Goal: Task Accomplishment & Management: Manage account settings

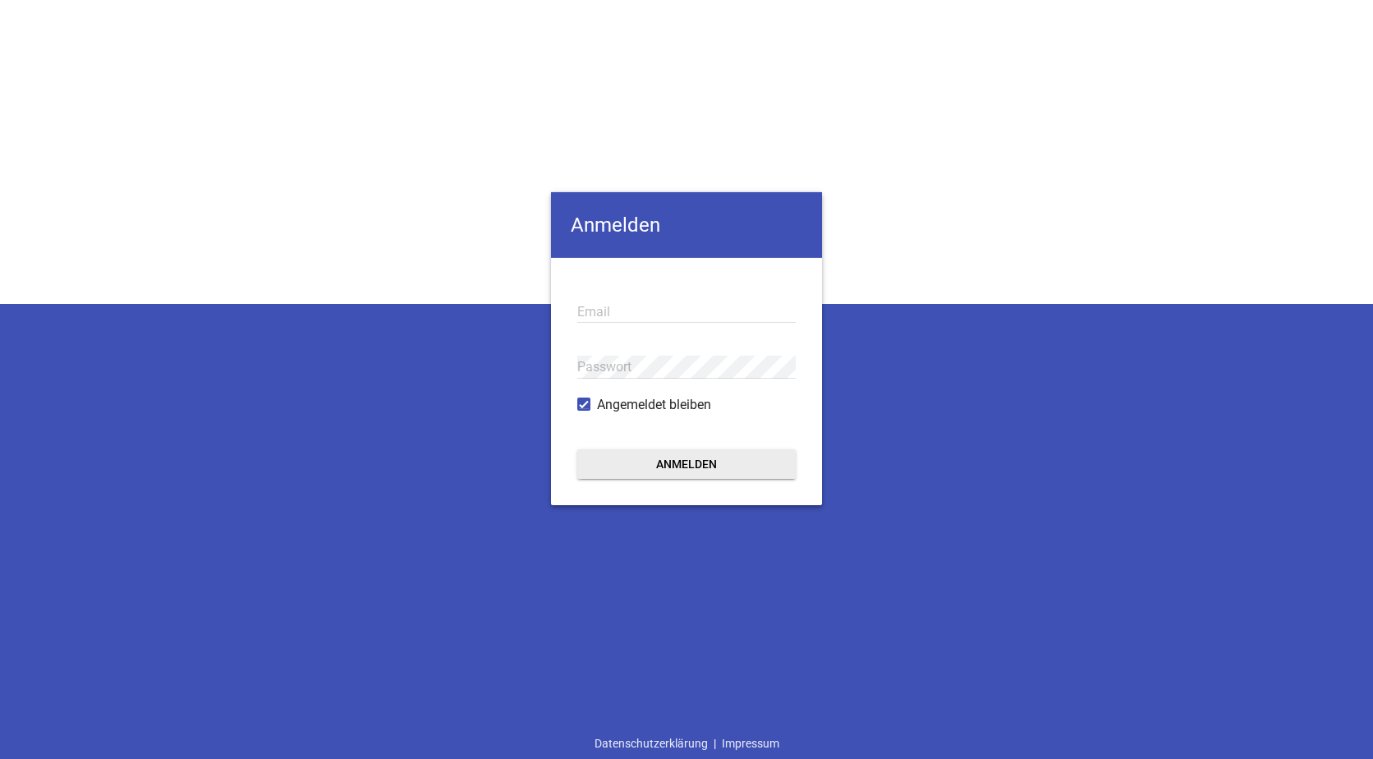
type input "[EMAIL_ADDRESS][DOMAIN_NAME]"
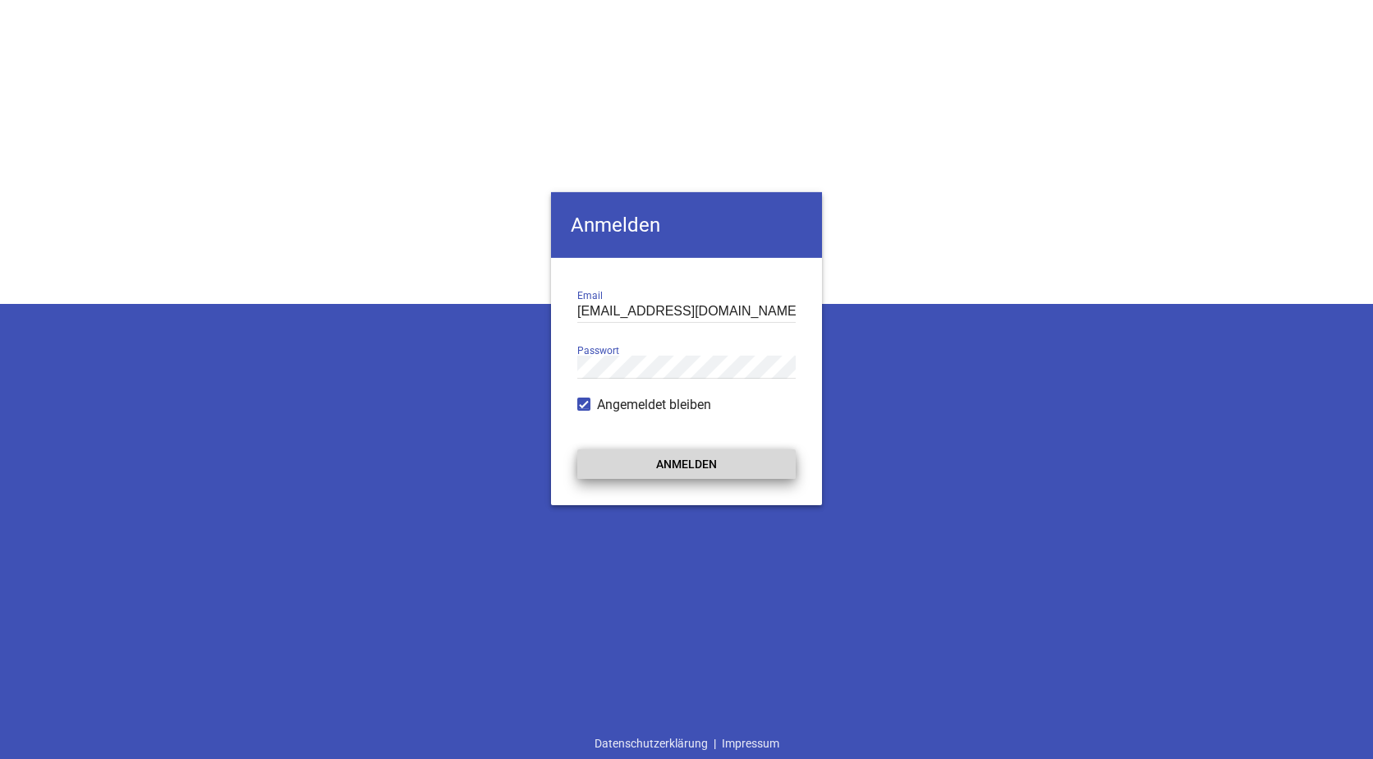
click at [658, 467] on button "Anmelden" at bounding box center [686, 463] width 218 height 30
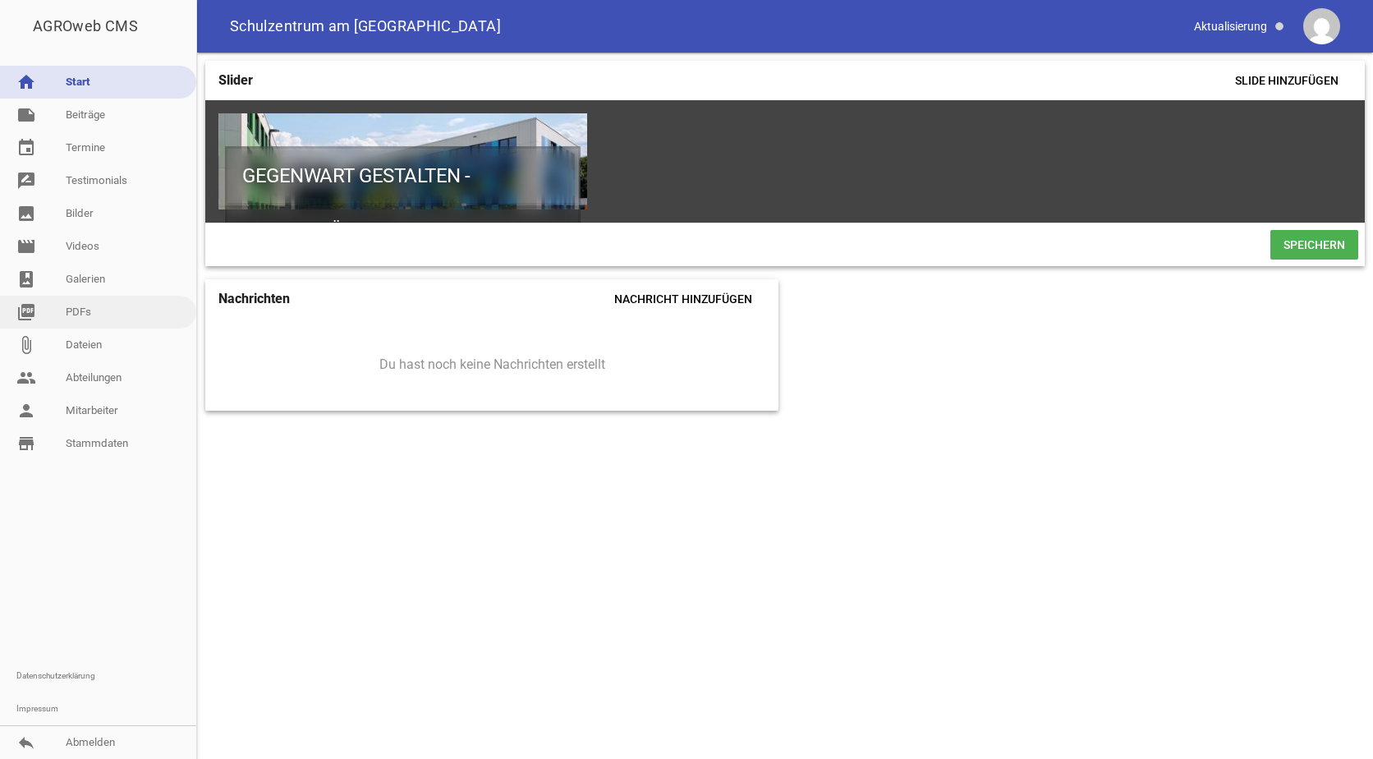
click at [82, 310] on link "picture_as_pdf PDFs" at bounding box center [98, 312] width 196 height 33
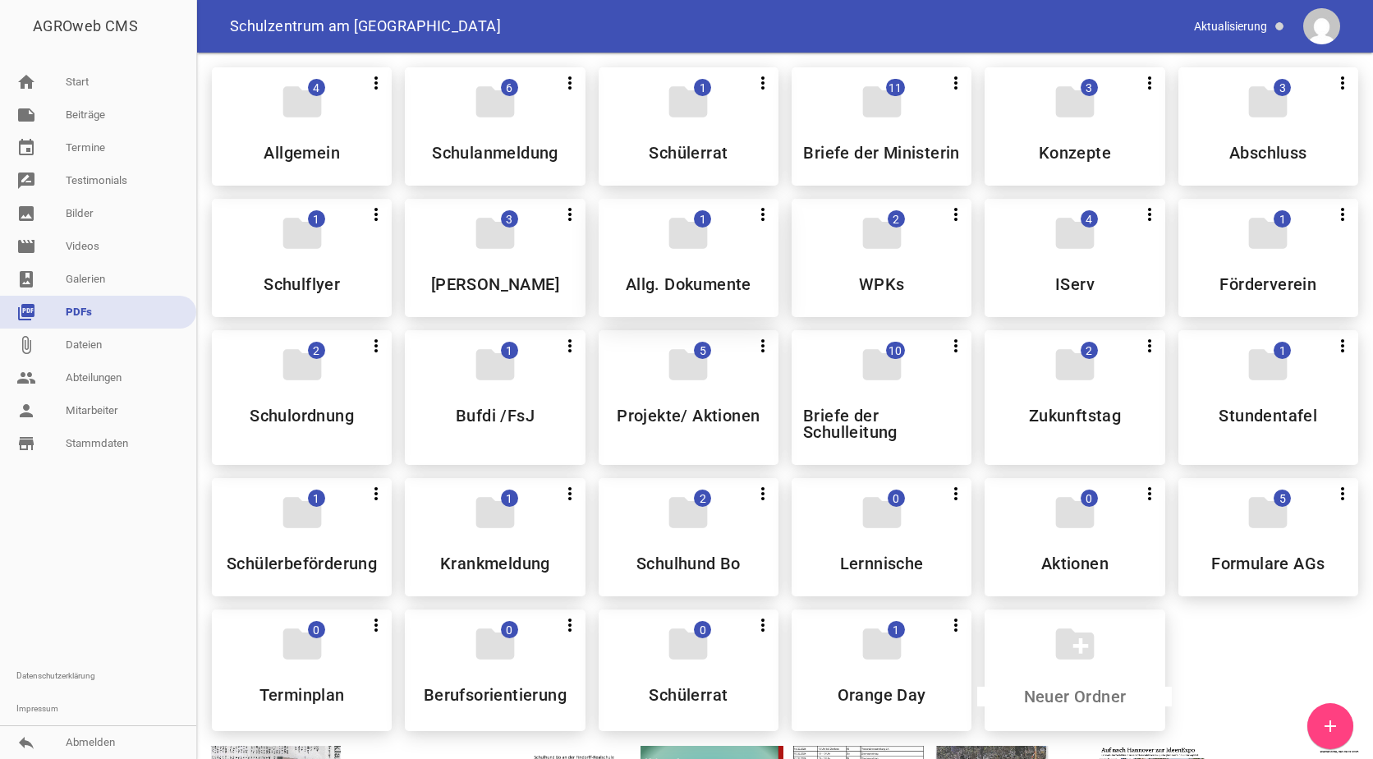
click at [673, 276] on div "folder 1 more_vert Teilen Bearbeiten Löschen Allg. Dokumente" at bounding box center [689, 258] width 180 height 118
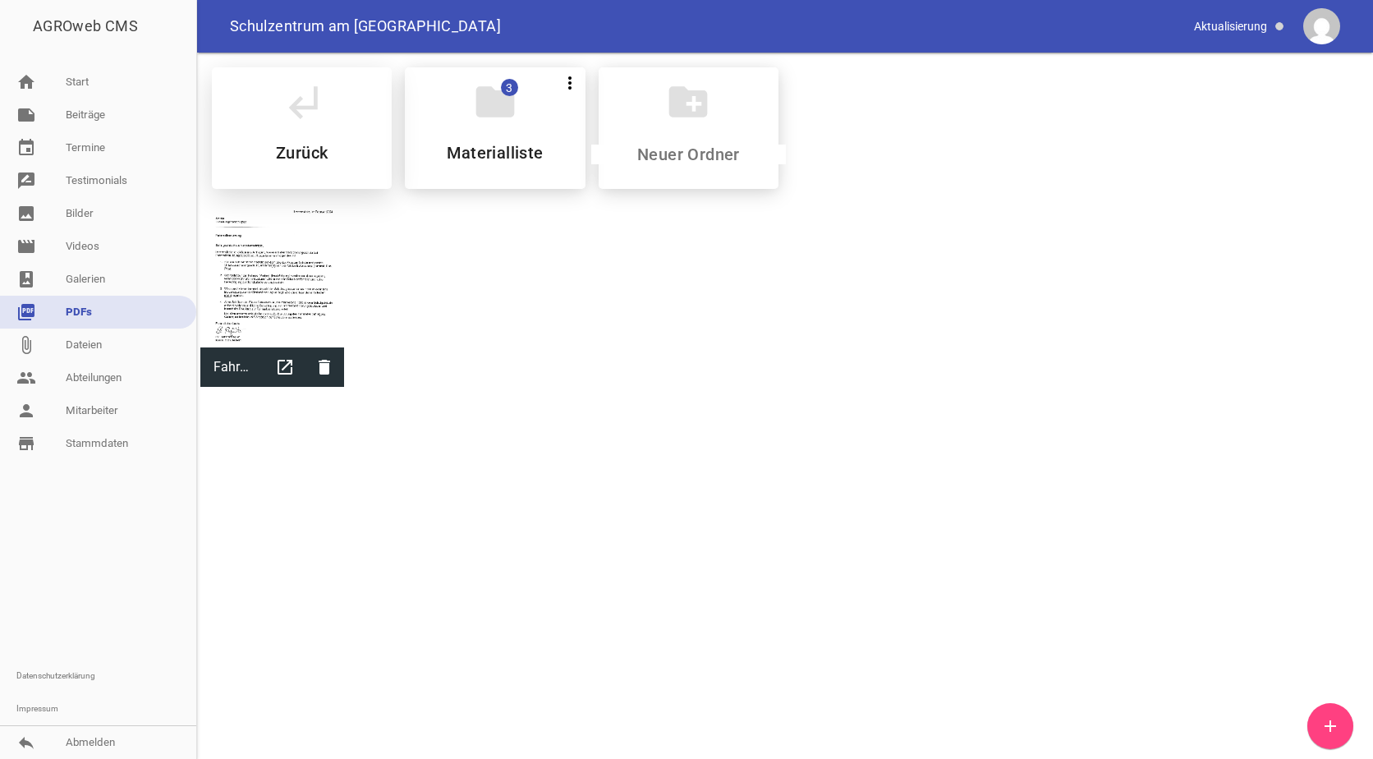
click at [227, 101] on div "subdirectory_arrow_left Zurück" at bounding box center [302, 128] width 180 height 122
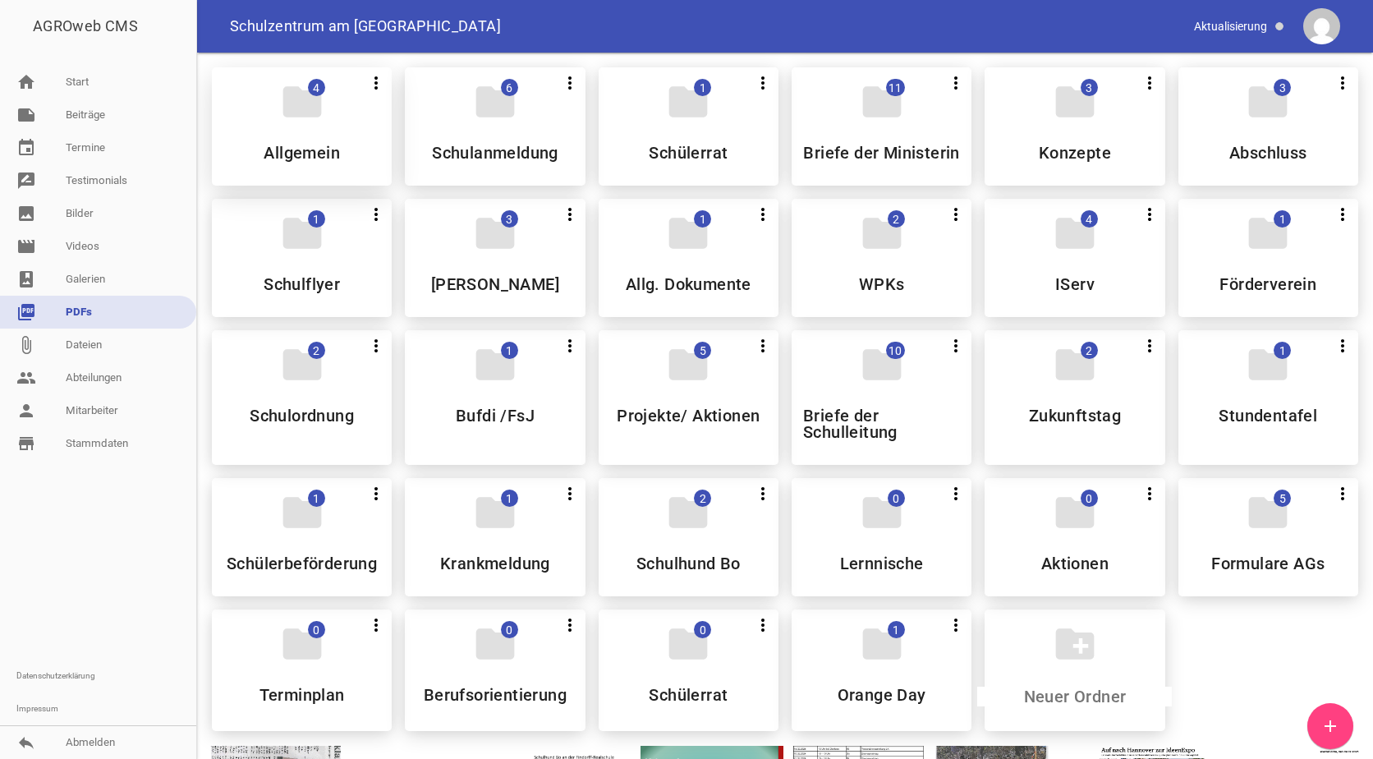
click at [289, 95] on icon "folder" at bounding box center [302, 102] width 46 height 46
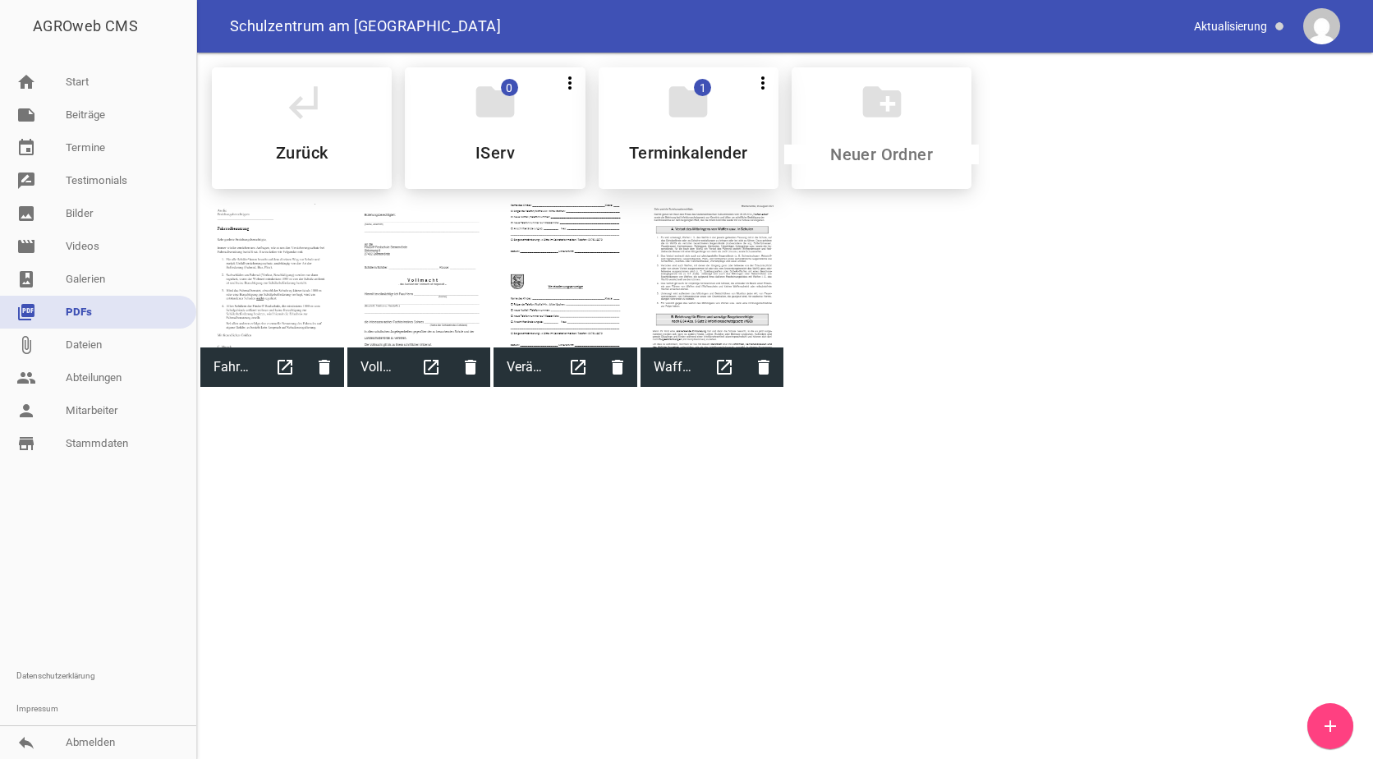
click at [692, 113] on icon "folder" at bounding box center [688, 102] width 46 height 46
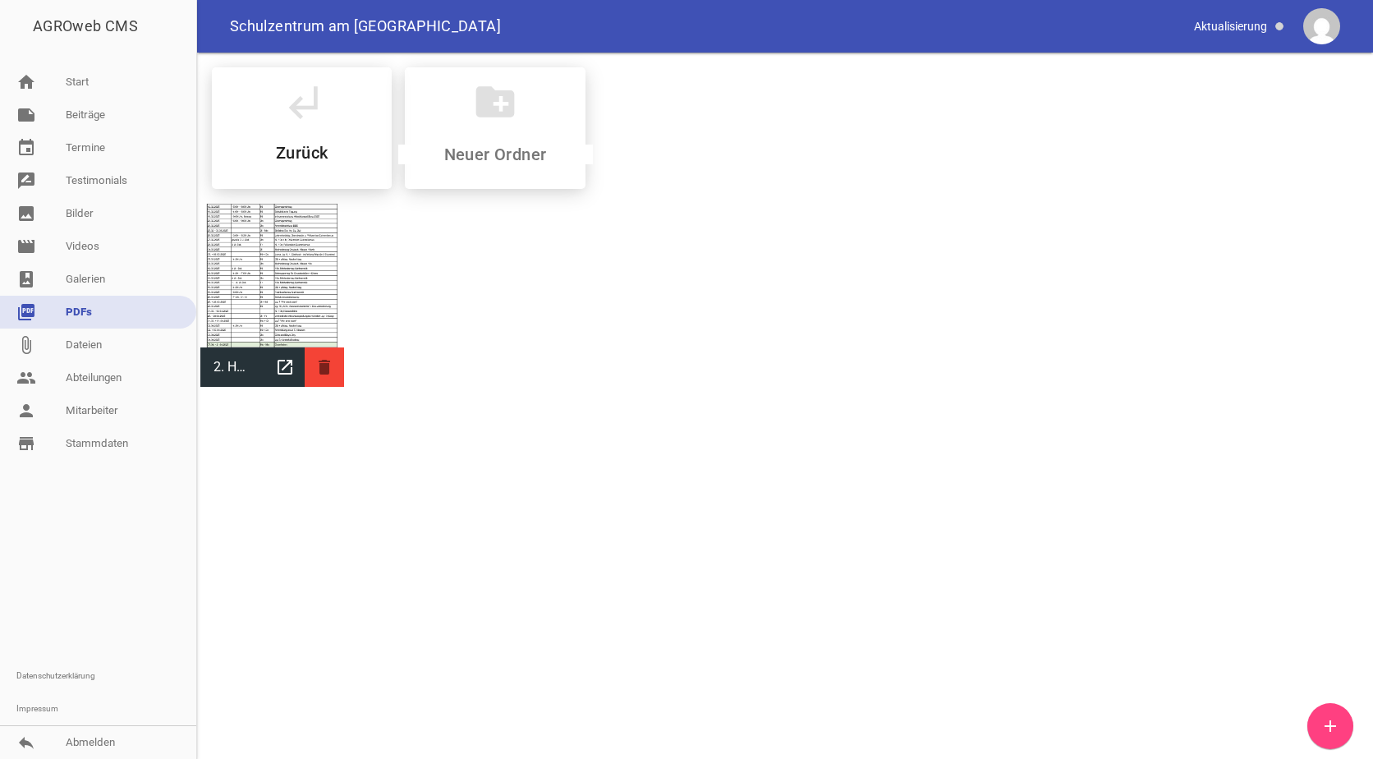
click at [325, 370] on icon "delete" at bounding box center [324, 366] width 39 height 39
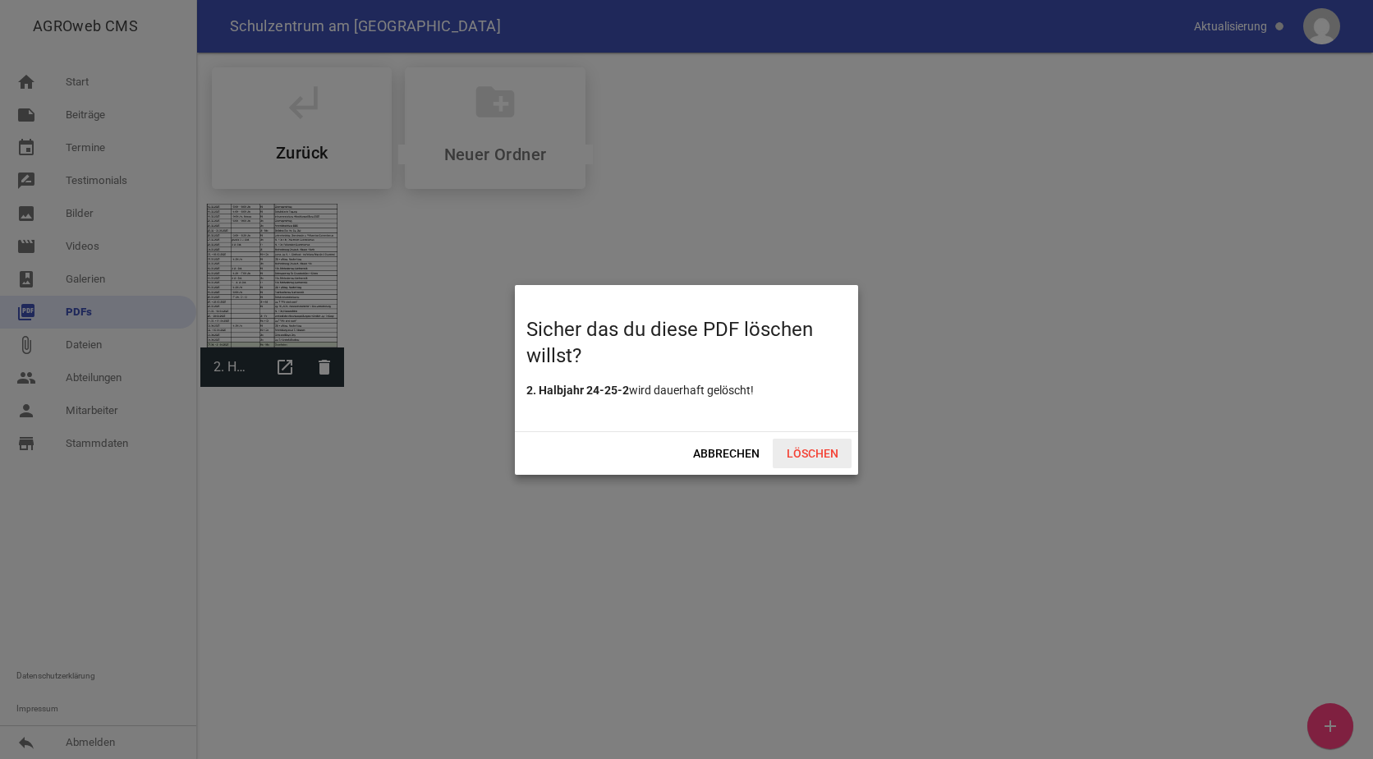
click at [822, 449] on span "Löschen" at bounding box center [812, 453] width 79 height 30
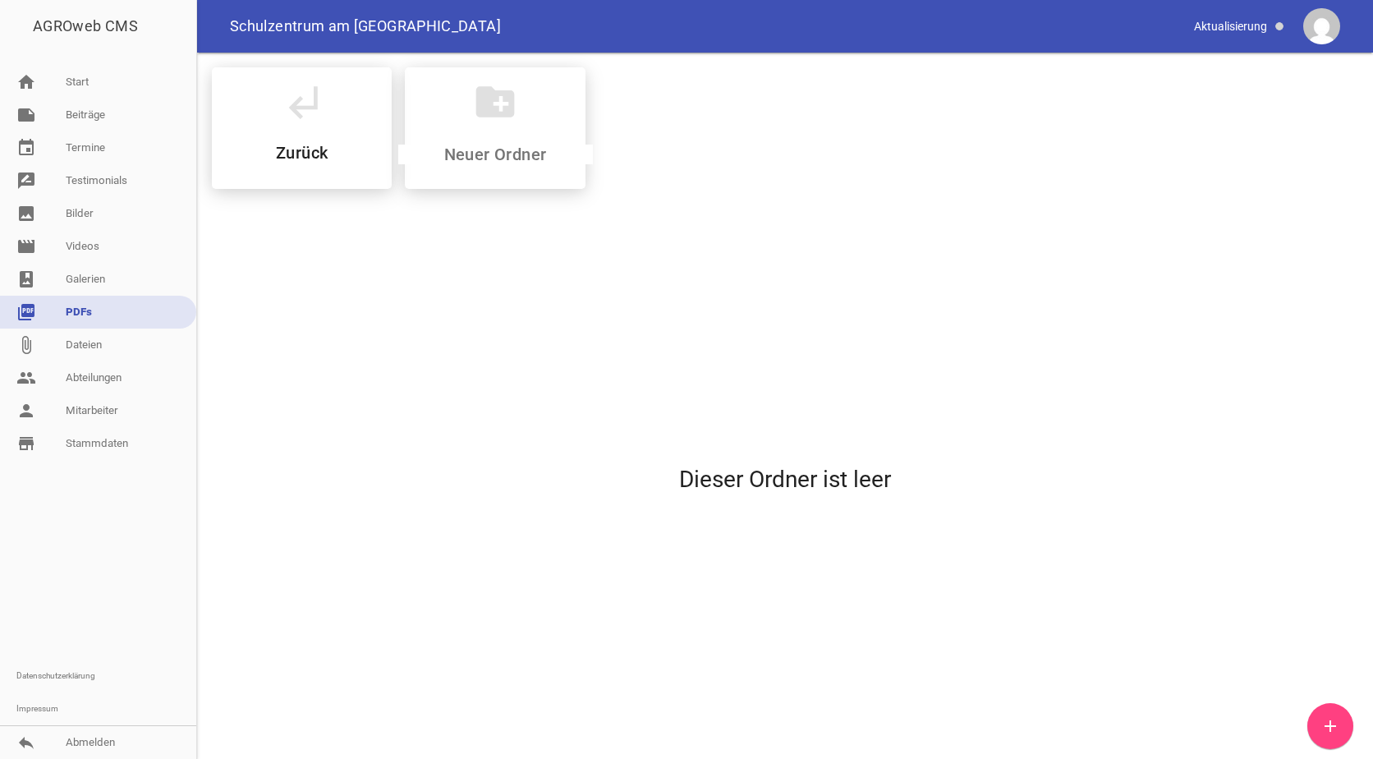
click at [1324, 709] on link "add" at bounding box center [1330, 726] width 46 height 46
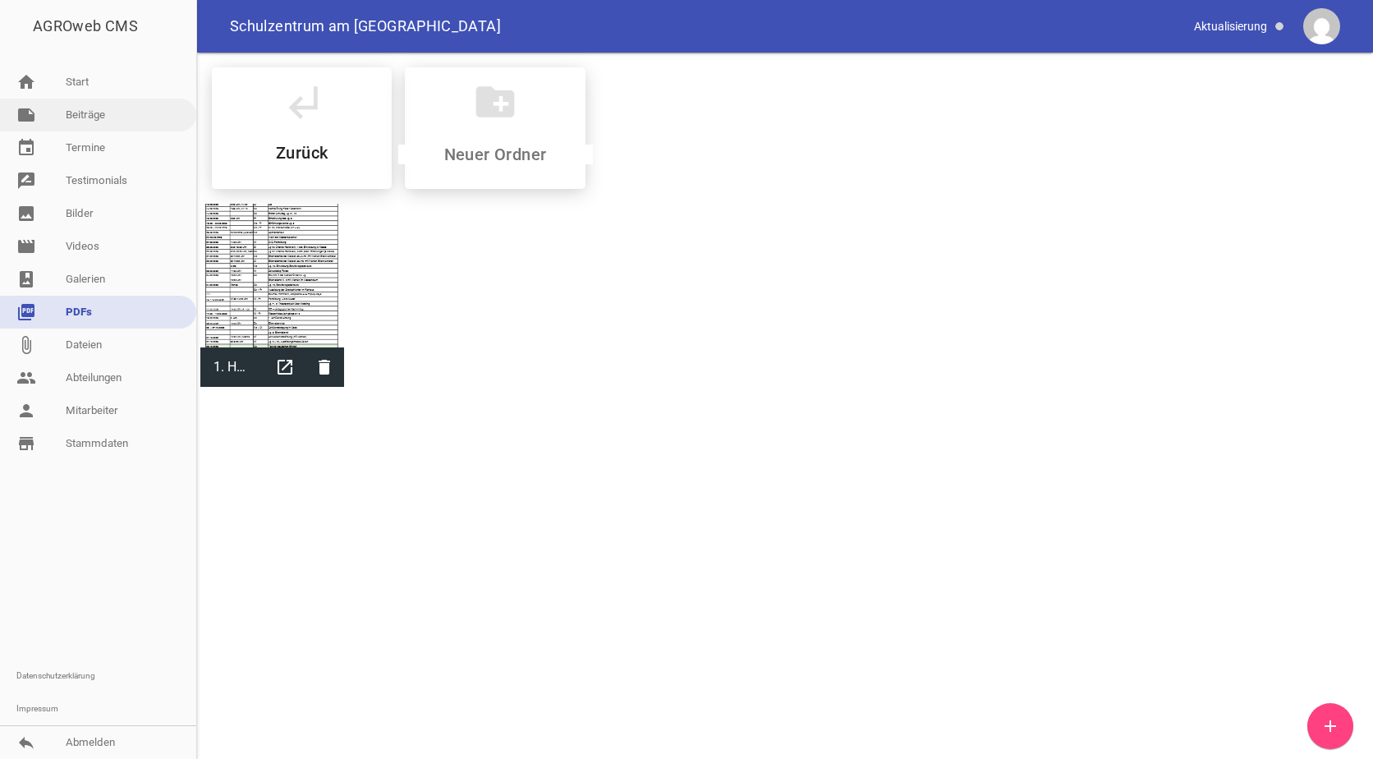
click at [97, 115] on link "note Beiträge" at bounding box center [98, 115] width 196 height 33
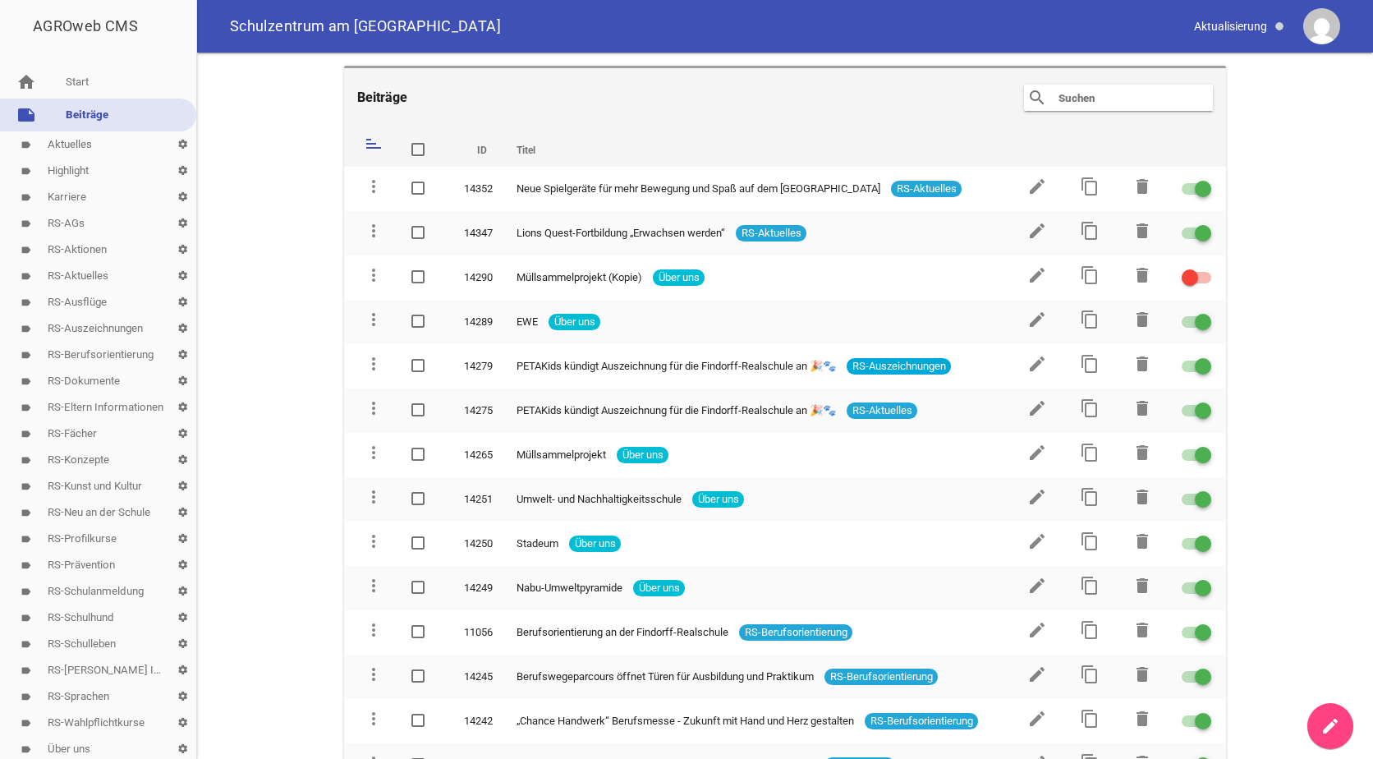
click at [1042, 98] on icon "search" at bounding box center [1037, 98] width 20 height 20
click at [1080, 96] on input "text" at bounding box center [1122, 98] width 131 height 20
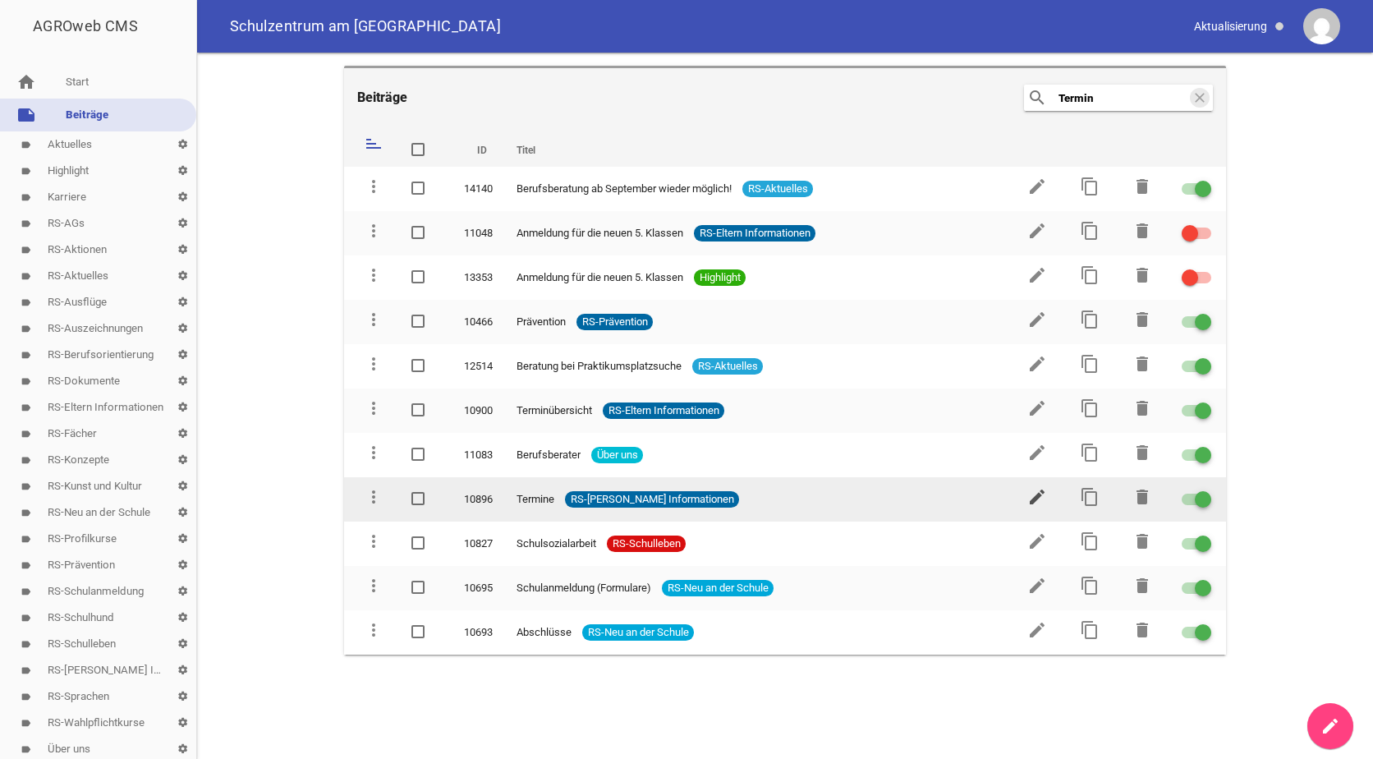
type input "Termin"
click at [1040, 498] on icon "edit" at bounding box center [1037, 497] width 20 height 20
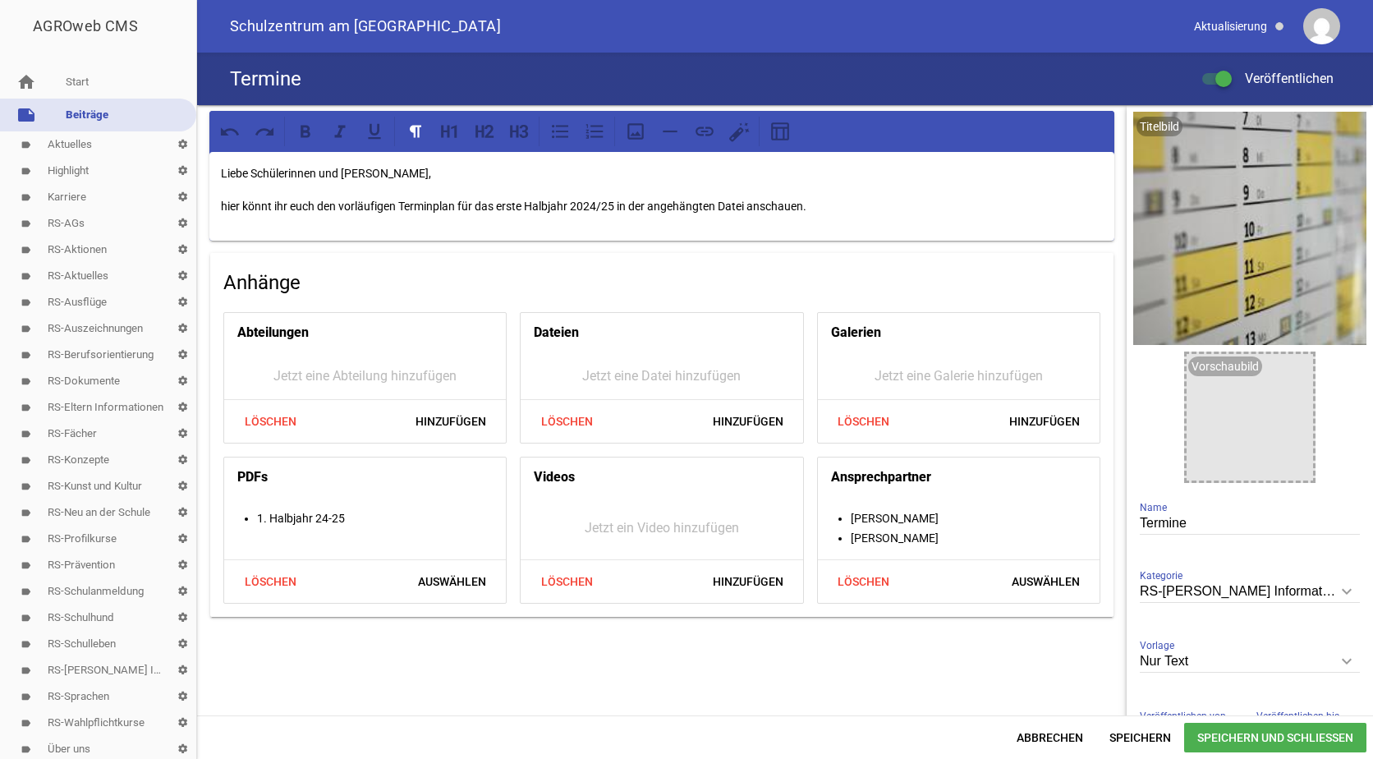
click at [598, 202] on p "hier könnt ihr euch den vorläufigen Terminplan für das erste Halbjahr 2024/25 i…" at bounding box center [662, 206] width 882 height 20
click at [280, 573] on span "Löschen" at bounding box center [270, 582] width 79 height 30
click at [436, 577] on span "Hinzufügen" at bounding box center [450, 582] width 97 height 30
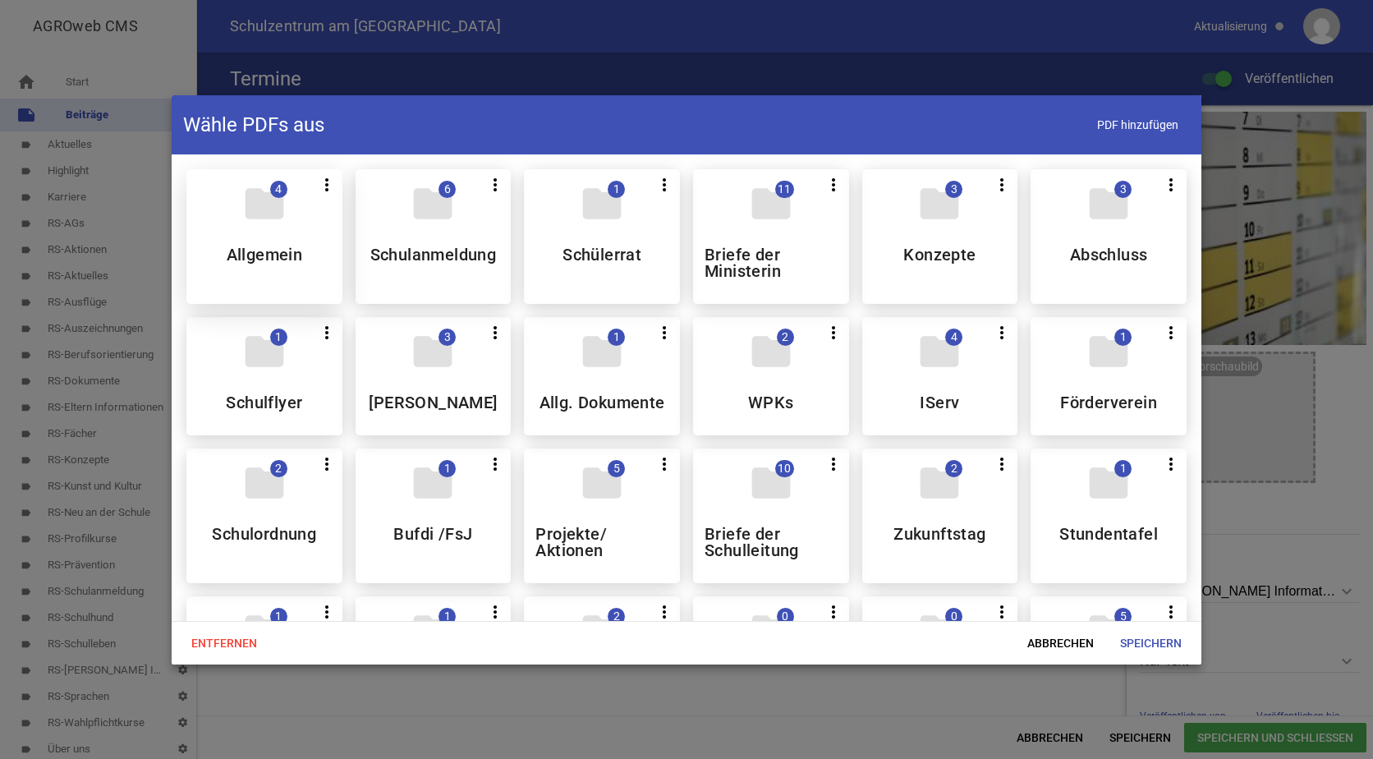
click at [222, 220] on div "folder 4 more_vert Teilen Bearbeiten Löschen Allgemein" at bounding box center [264, 236] width 156 height 135
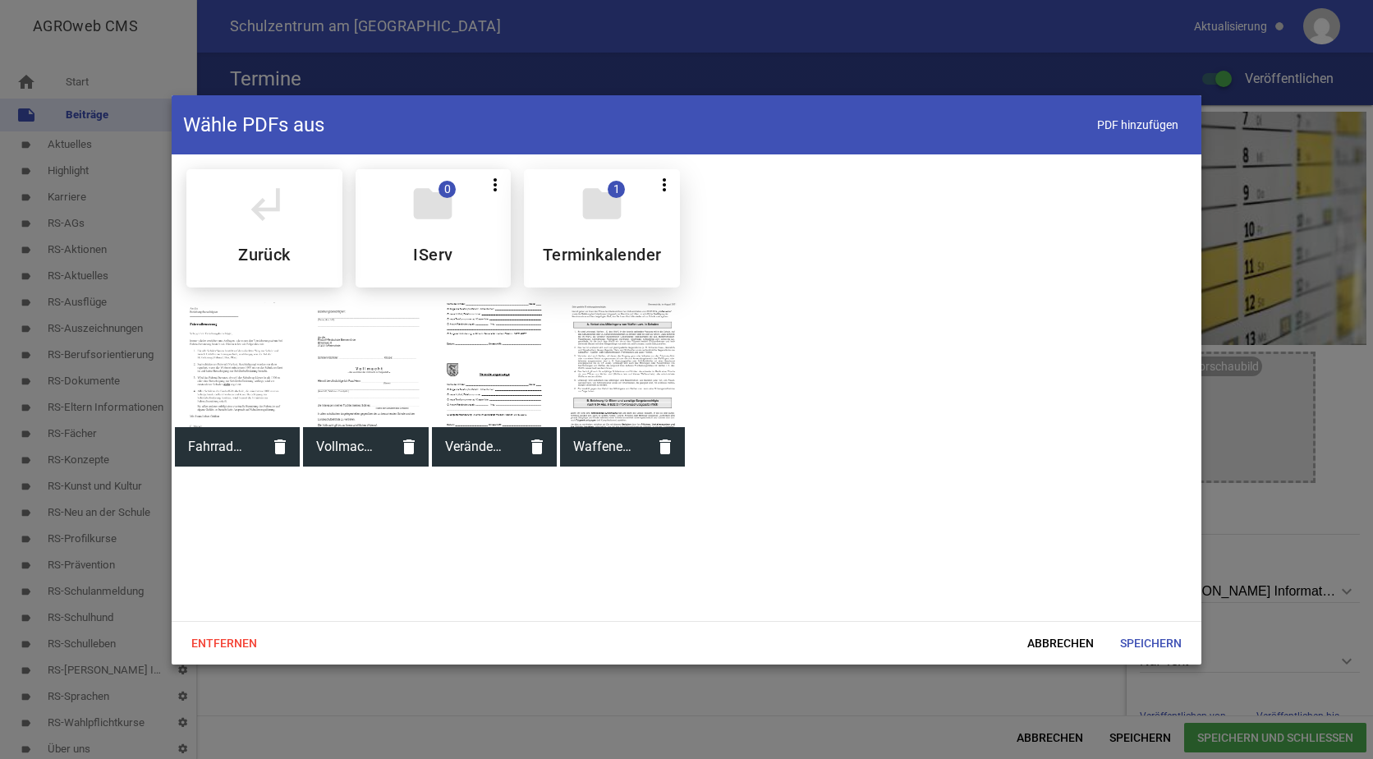
click at [613, 232] on div "folder 1 more_vert Teilen Bearbeiten Löschen Terminkalender" at bounding box center [602, 228] width 156 height 118
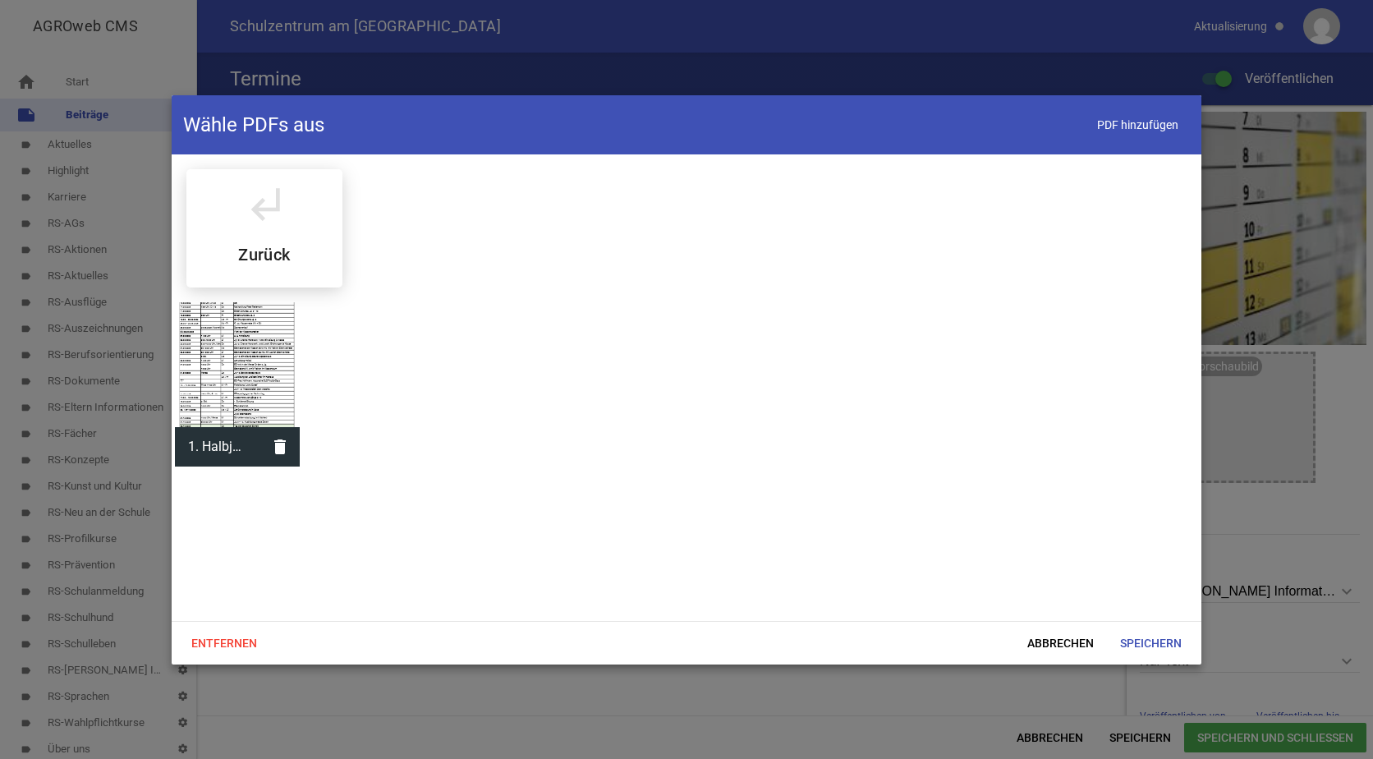
click at [222, 354] on div at bounding box center [237, 364] width 125 height 125
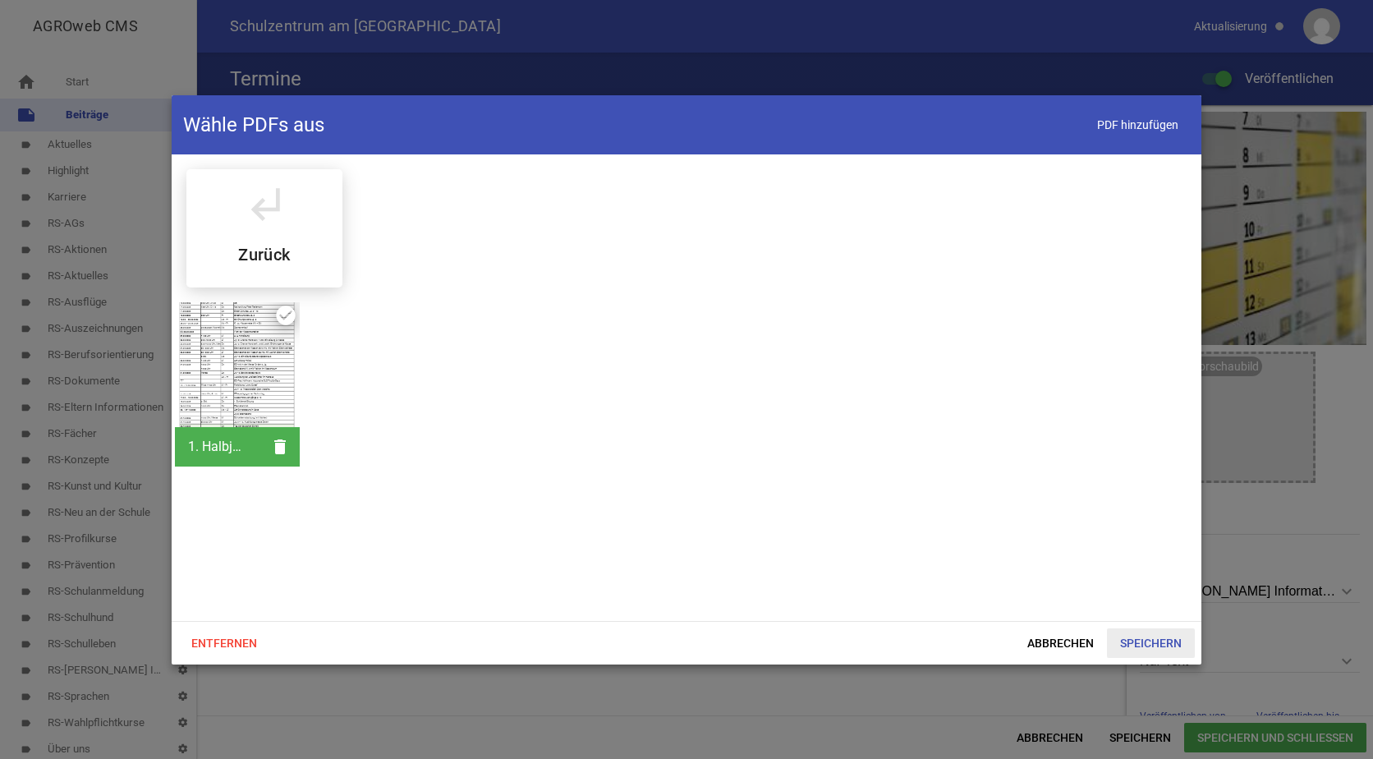
click at [1143, 638] on span "Speichern" at bounding box center [1151, 643] width 88 height 30
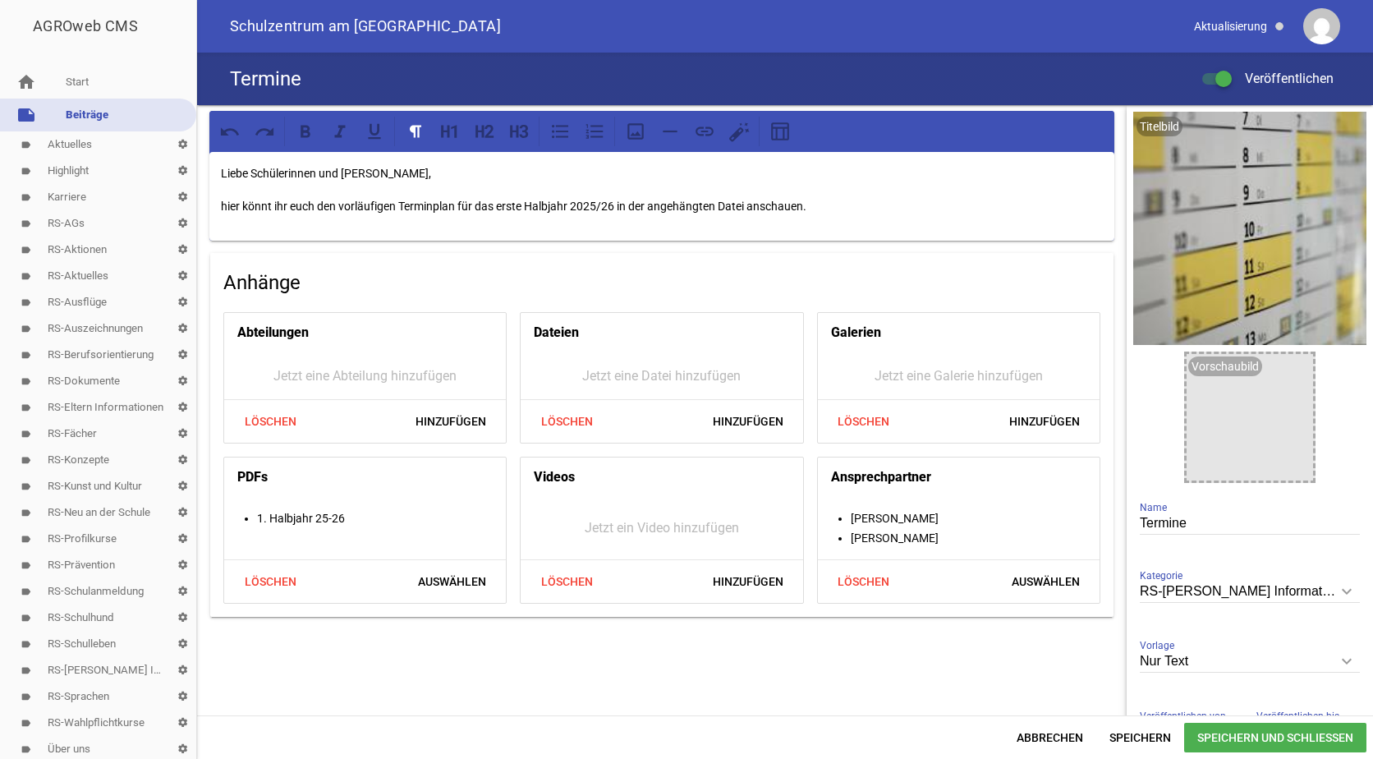
click at [1209, 735] on span "Speichern und Schließen" at bounding box center [1275, 738] width 182 height 30
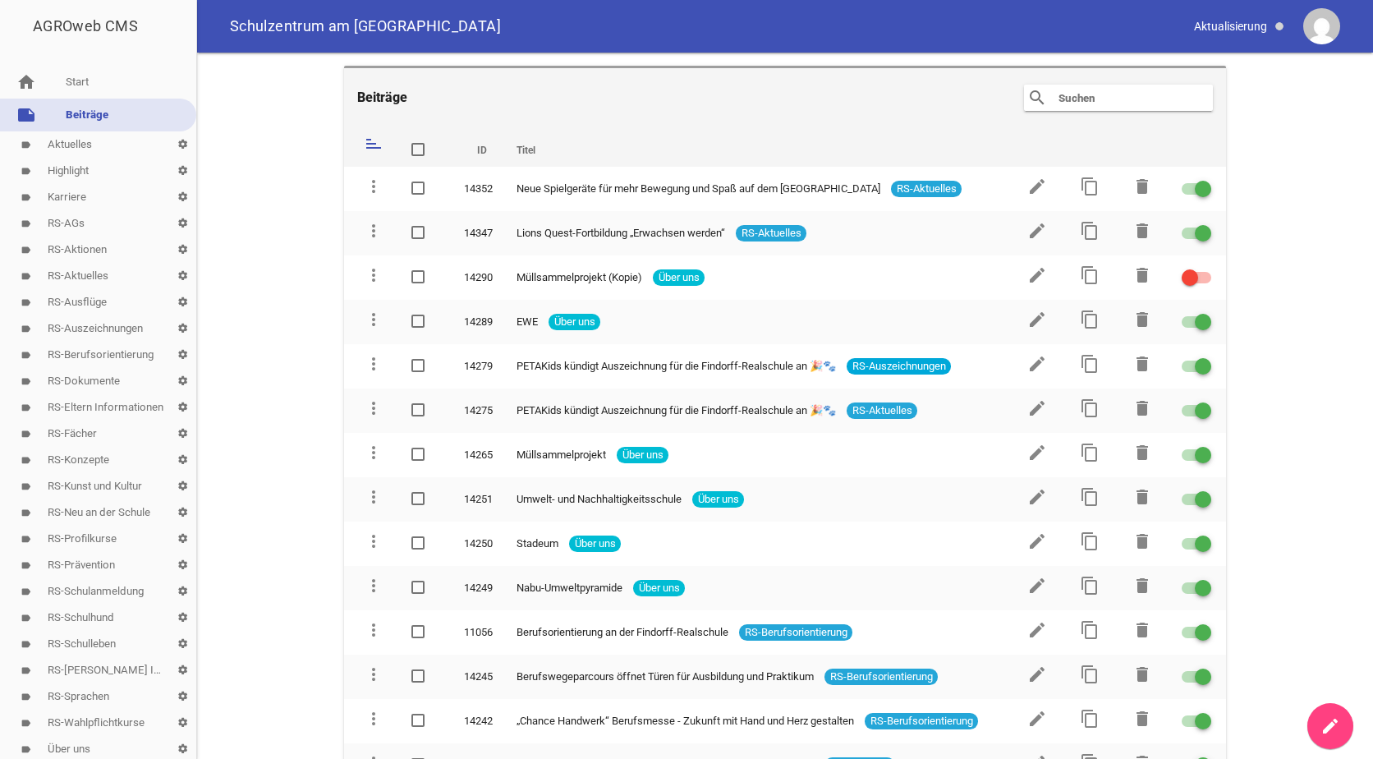
click at [1076, 99] on input "text" at bounding box center [1122, 98] width 131 height 20
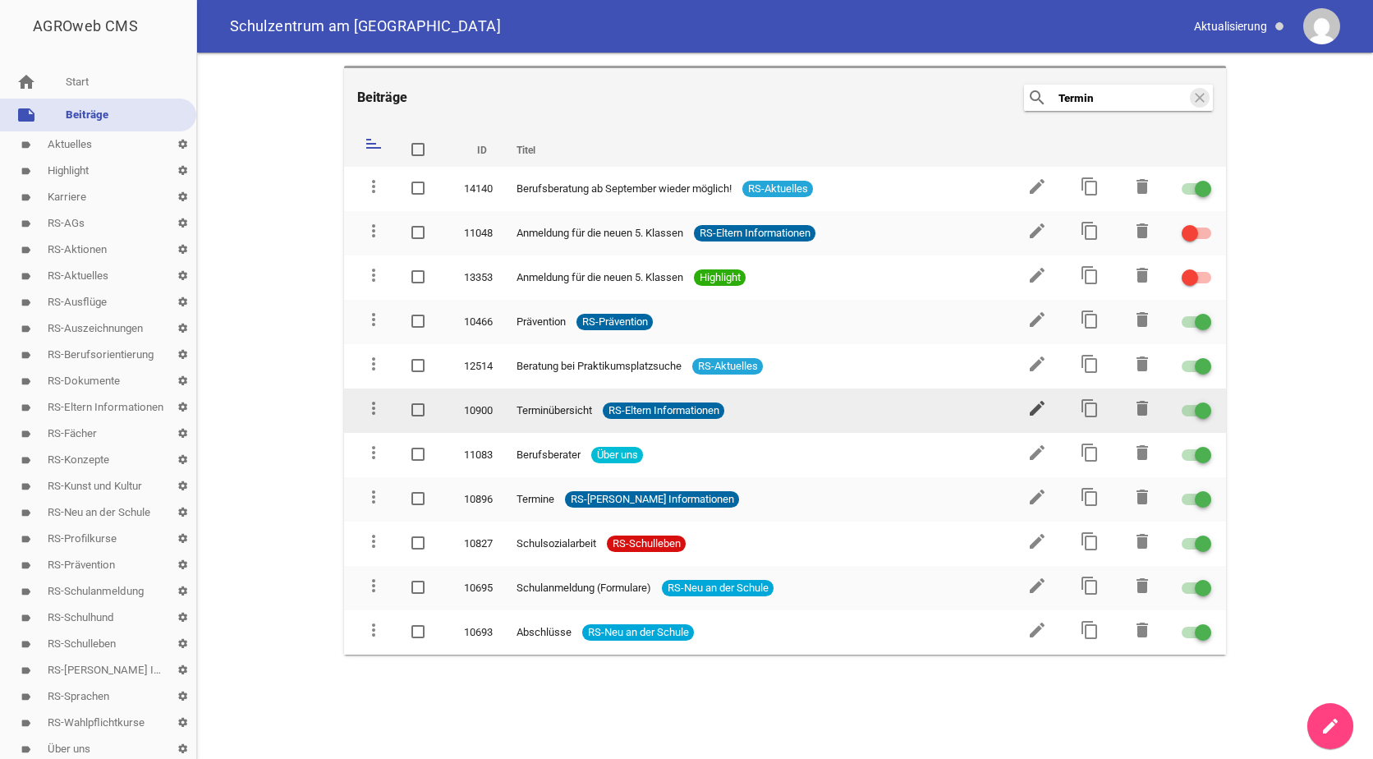
type input "Termin"
click at [1033, 409] on icon "edit" at bounding box center [1037, 408] width 20 height 20
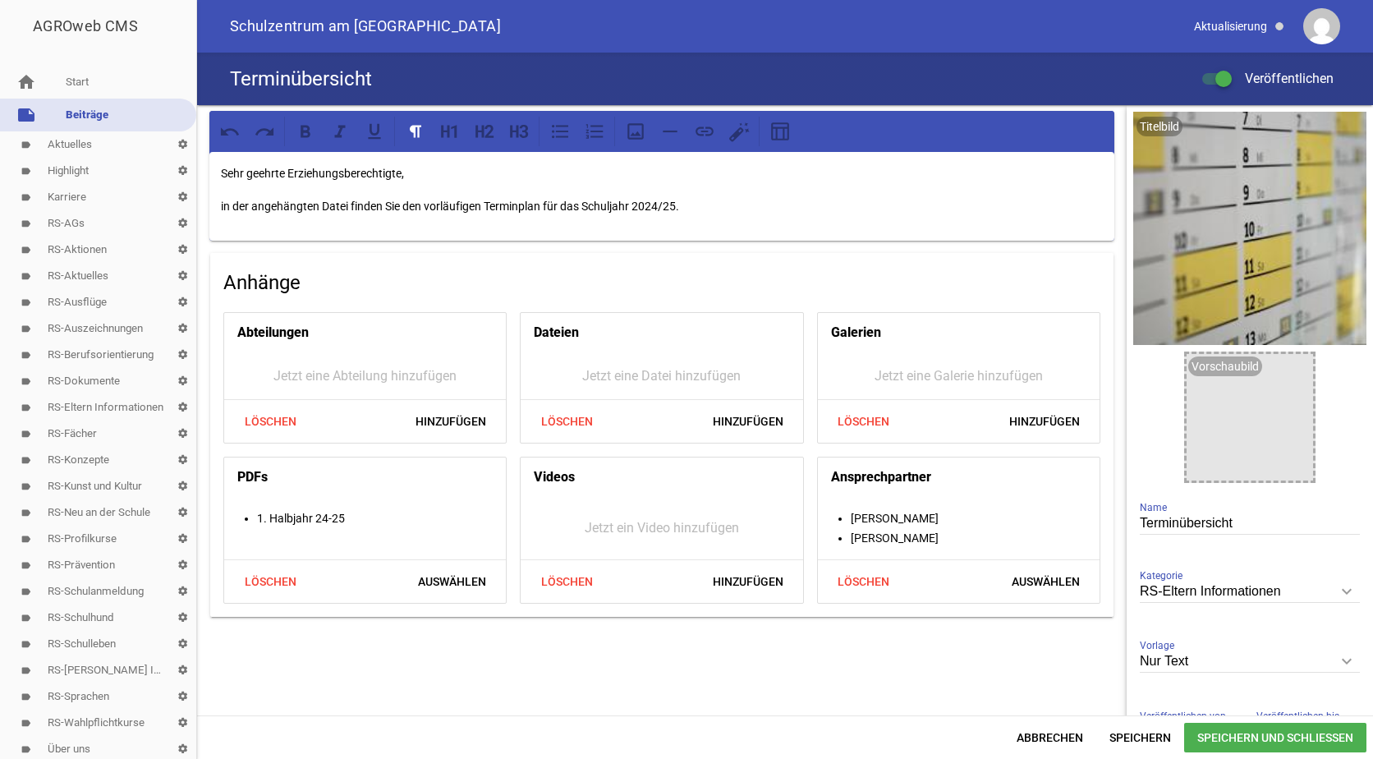
click at [661, 204] on p "in der angehängten Datei finden Sie den vorläufigen Terminplan für das Schuljah…" at bounding box center [662, 206] width 882 height 20
click at [273, 576] on span "Löschen" at bounding box center [270, 582] width 79 height 30
click at [438, 576] on span "Hinzufügen" at bounding box center [450, 582] width 97 height 30
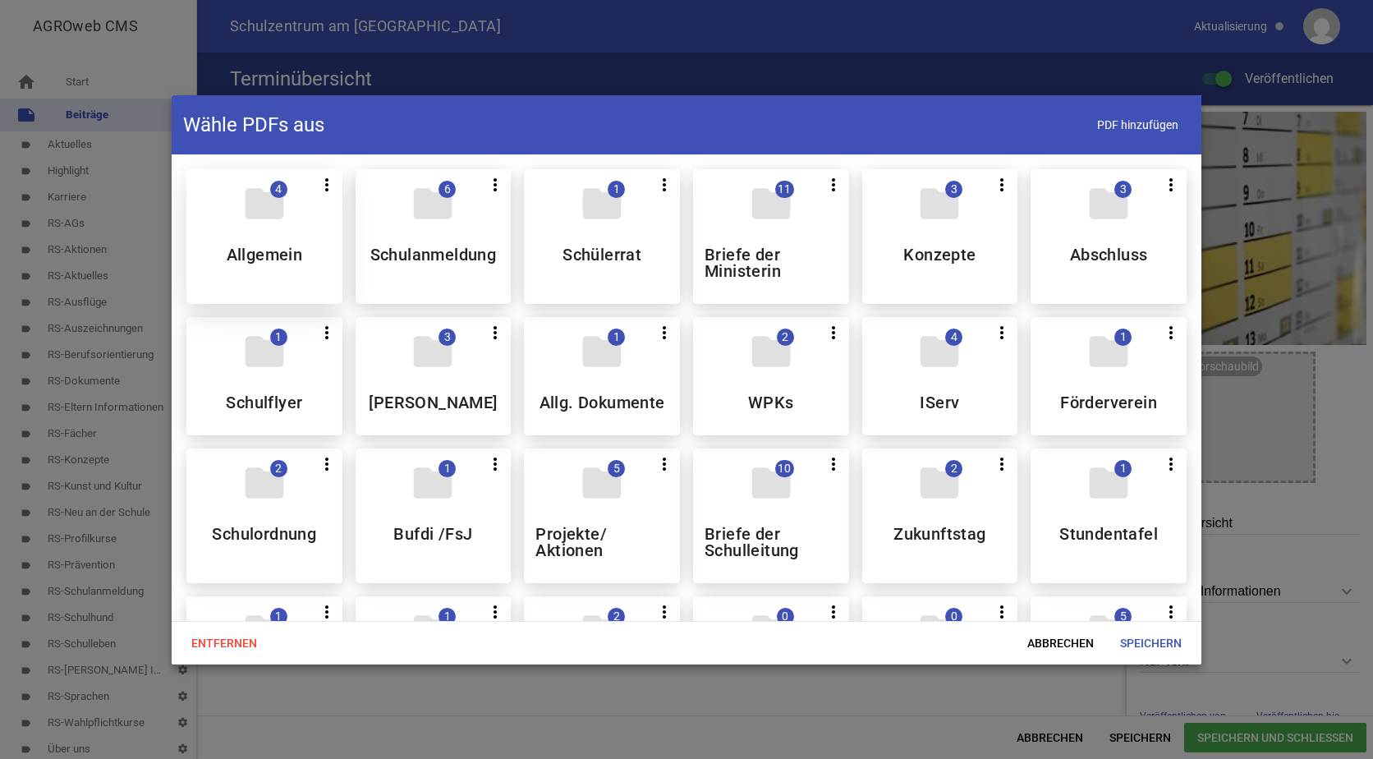
click at [281, 252] on h5 "Allgemein" at bounding box center [265, 254] width 76 height 16
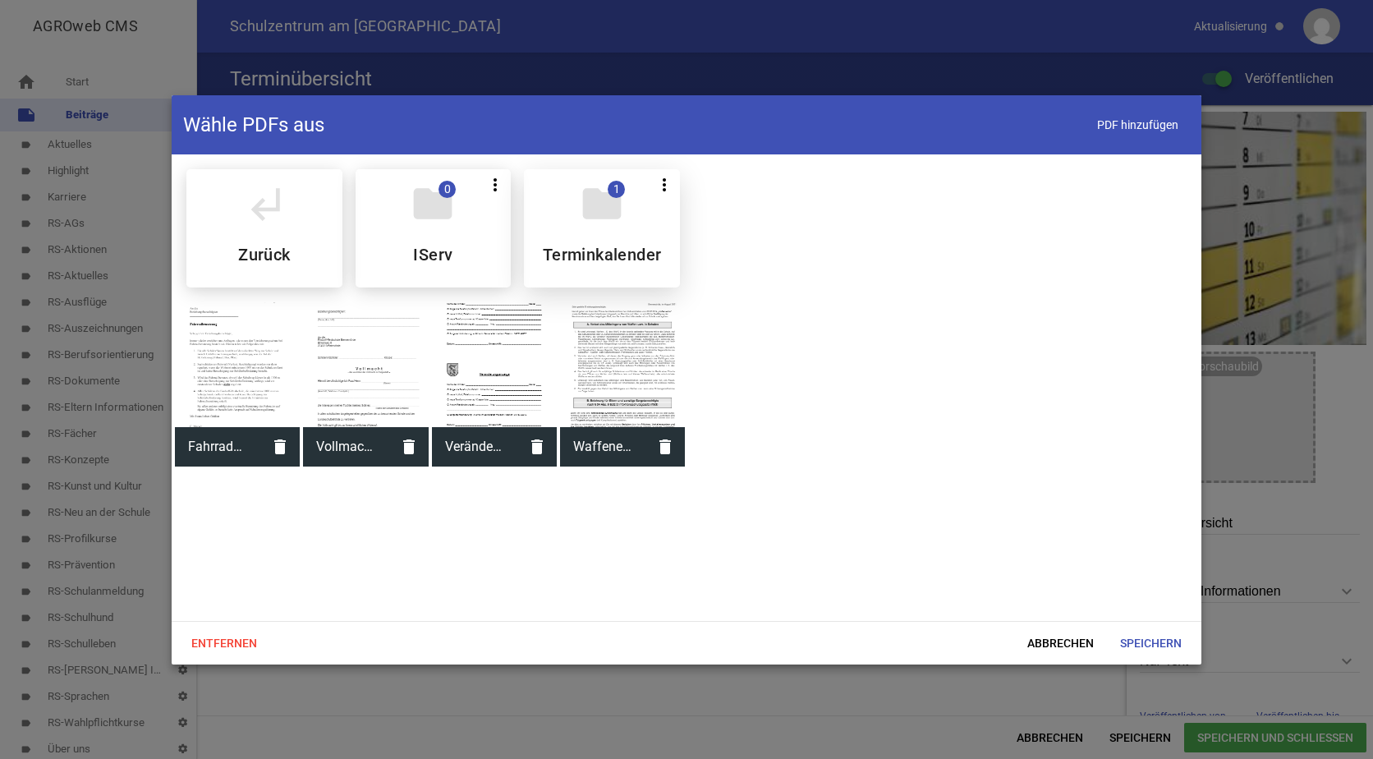
click at [606, 234] on div "folder 1 more_vert Teilen Bearbeiten Löschen Terminkalender" at bounding box center [602, 228] width 156 height 118
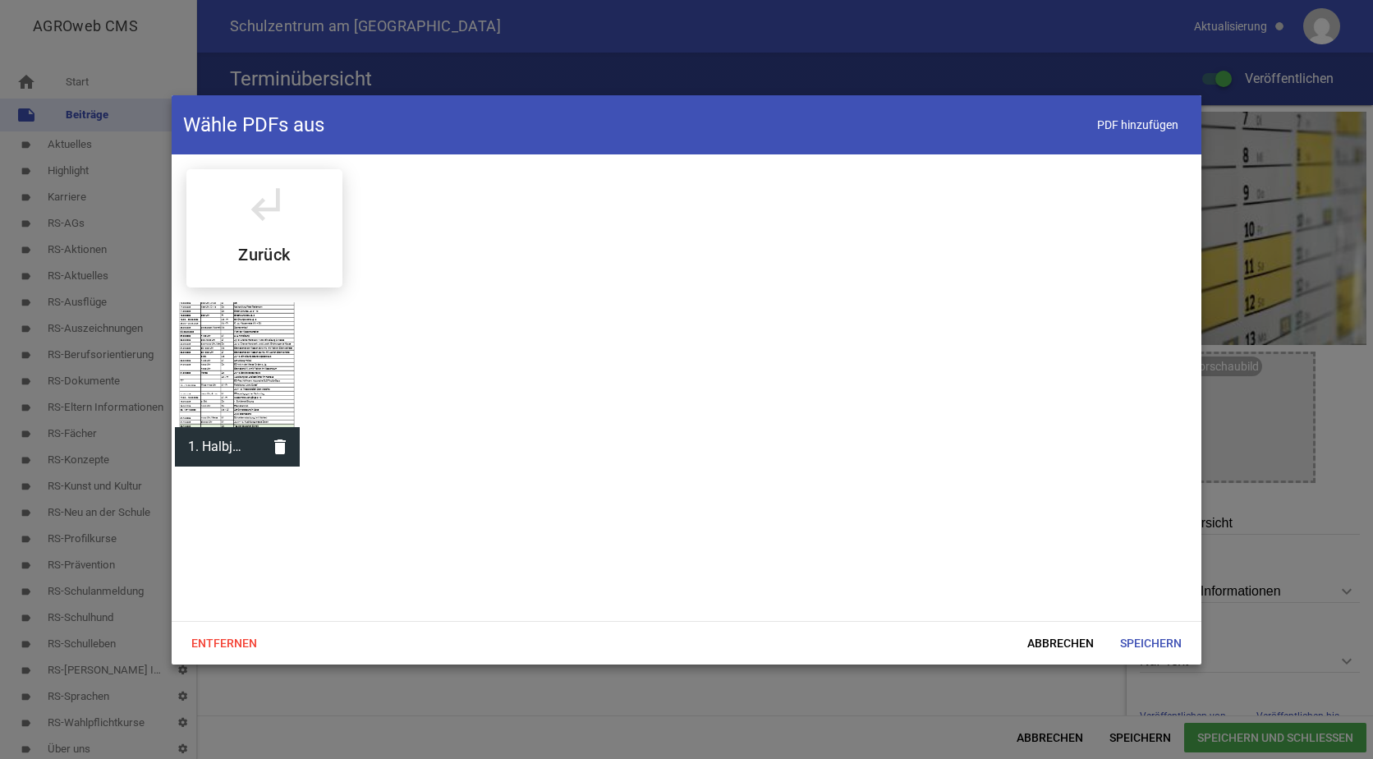
click at [234, 328] on div at bounding box center [237, 364] width 125 height 125
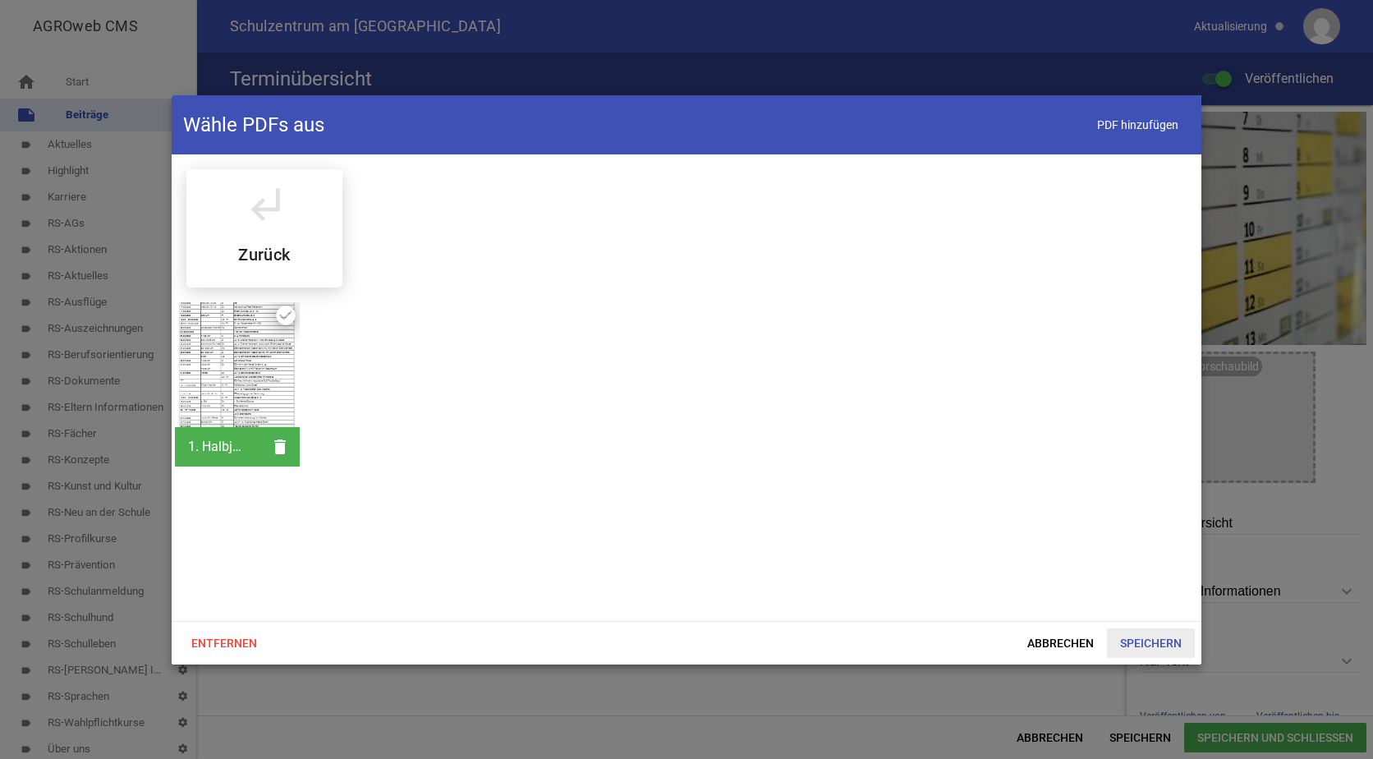
click at [1162, 642] on span "Speichern" at bounding box center [1151, 643] width 88 height 30
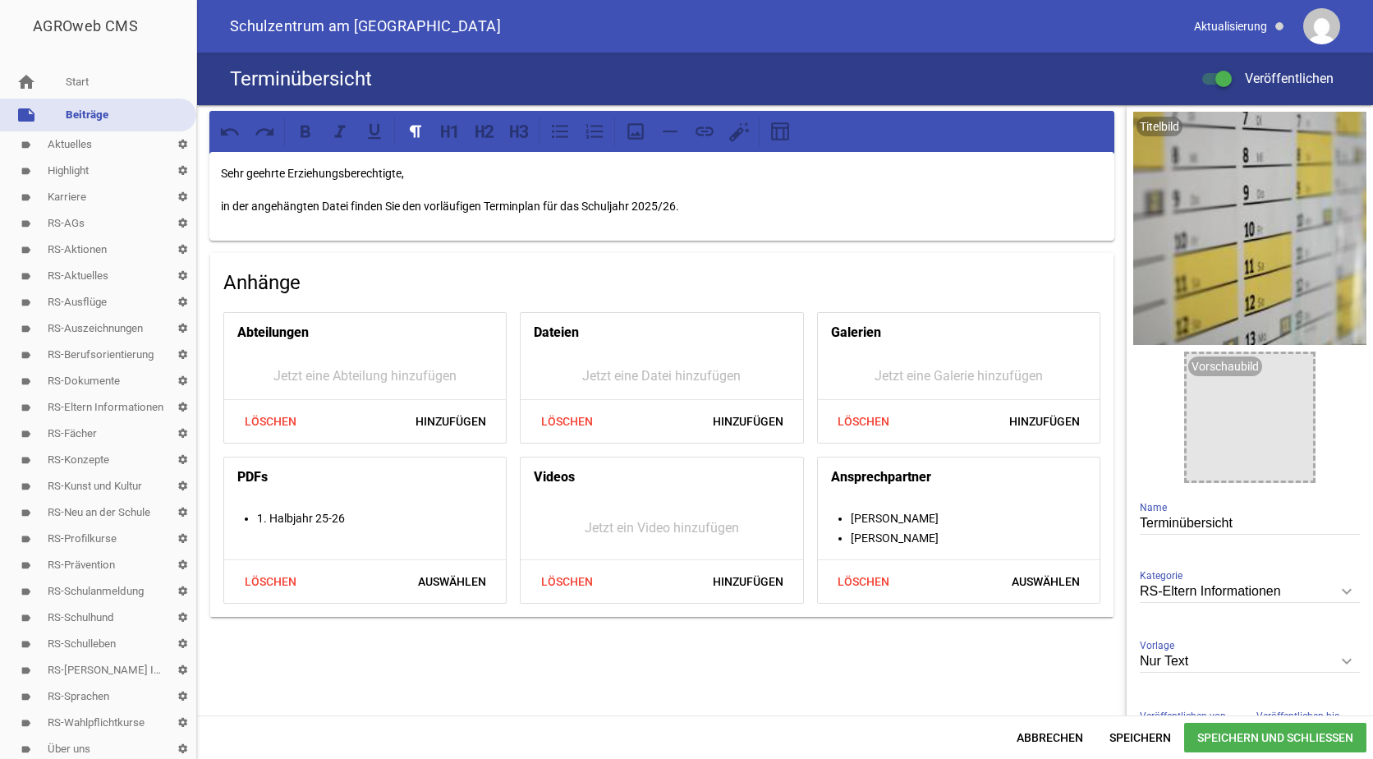
click at [1201, 737] on span "Speichern und Schließen" at bounding box center [1275, 738] width 182 height 30
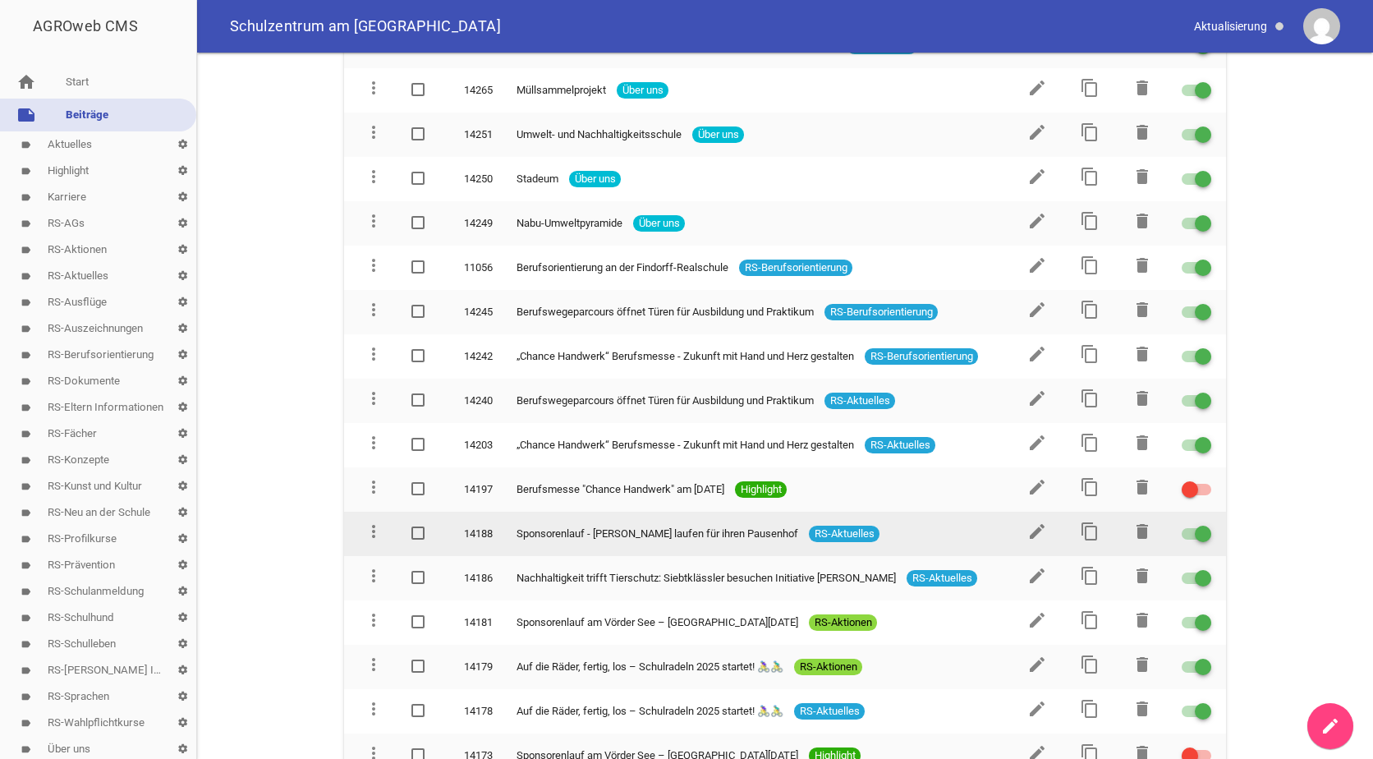
scroll to position [411, 0]
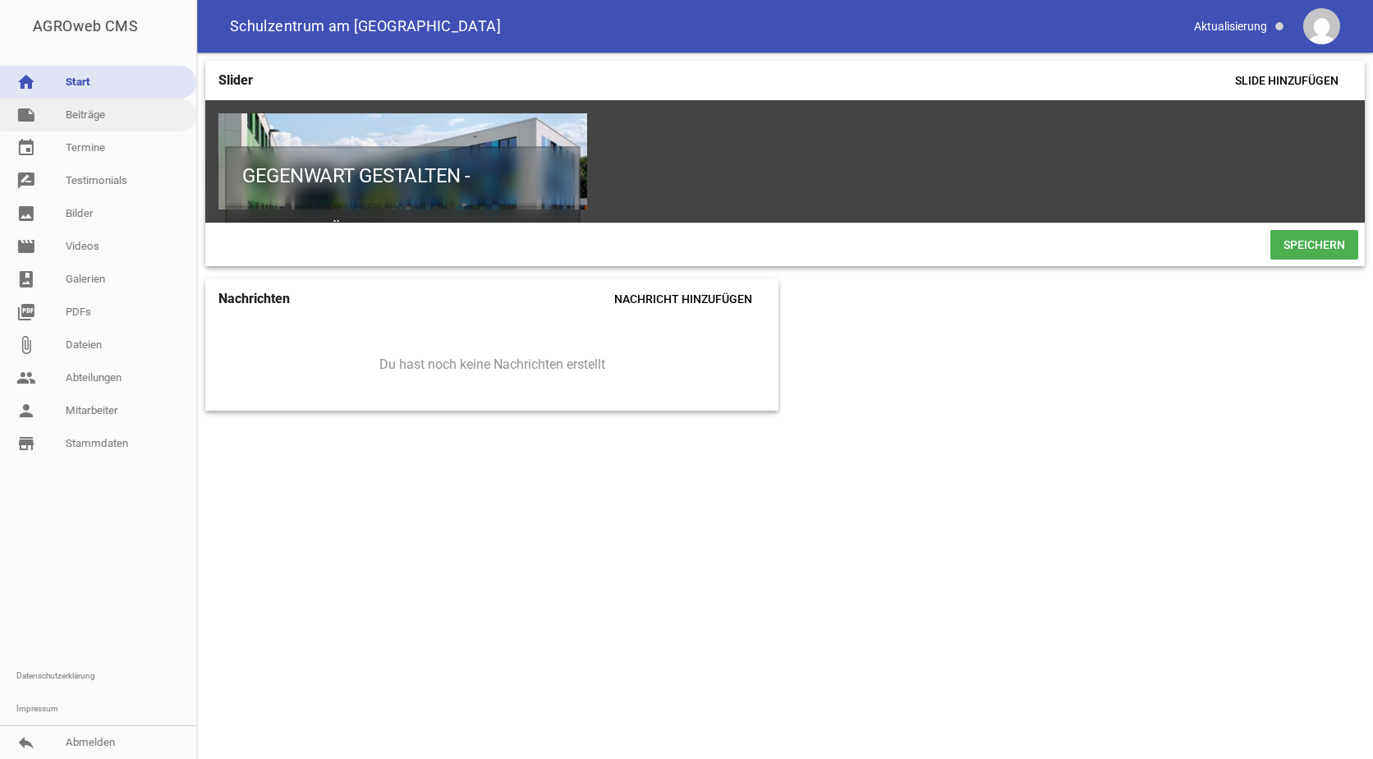
click at [80, 112] on link "note Beiträge" at bounding box center [98, 115] width 196 height 33
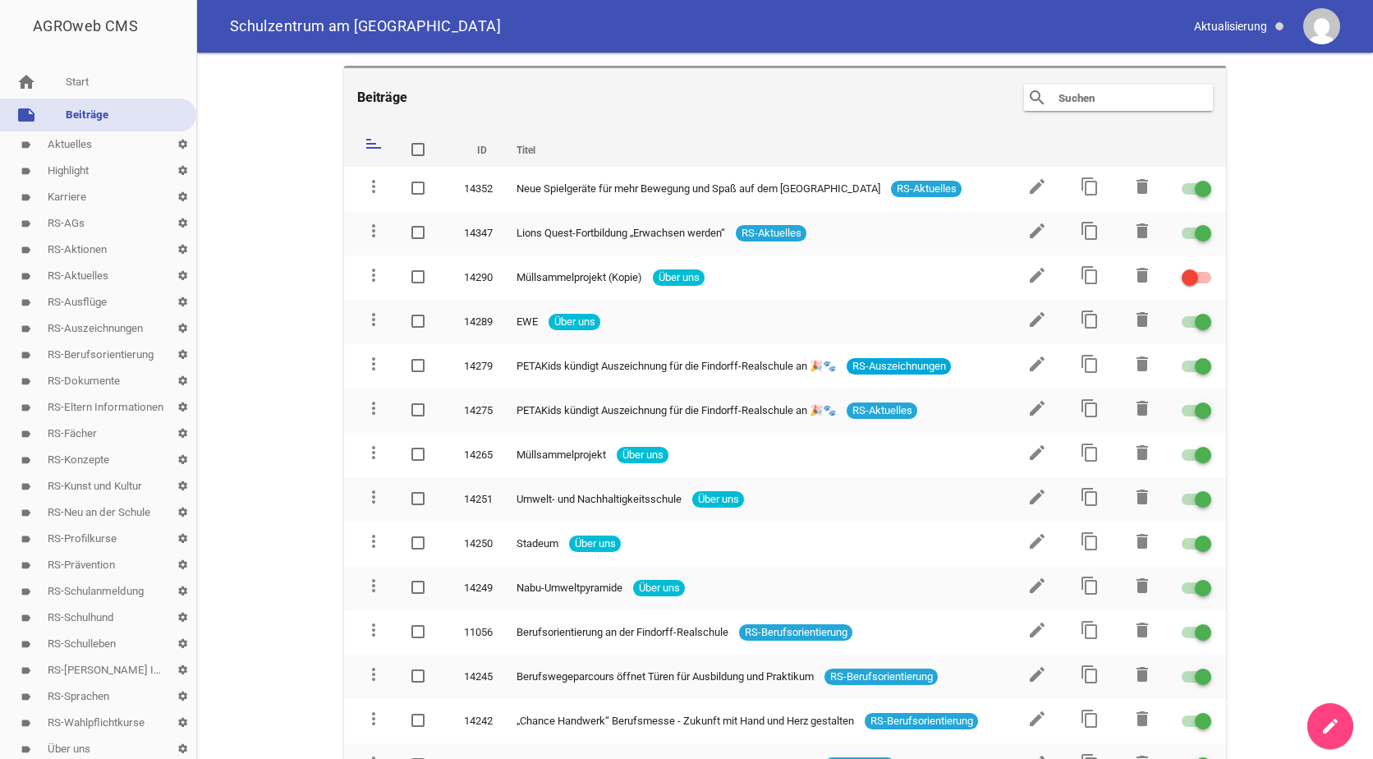
click at [70, 166] on link "label Highlight settings" at bounding box center [98, 171] width 196 height 26
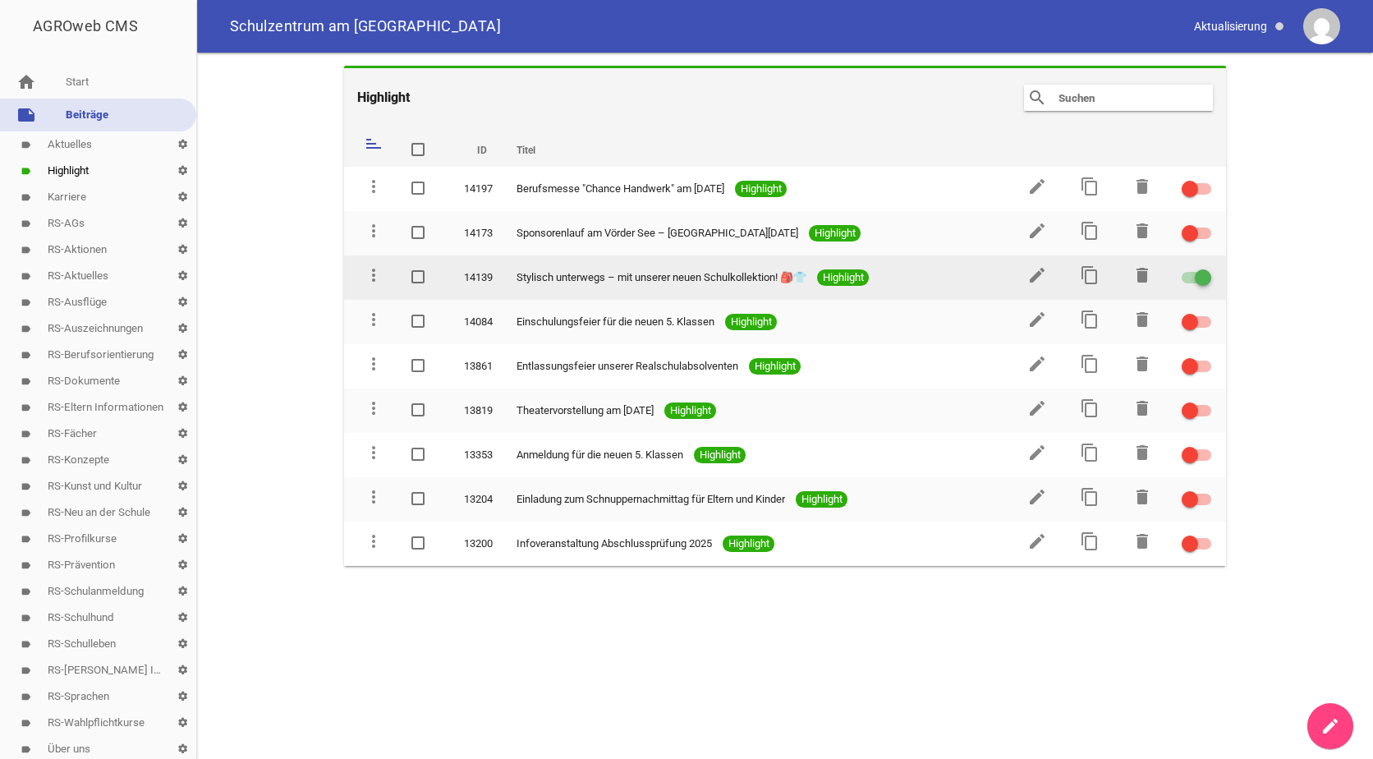
click at [1194, 276] on div at bounding box center [1197, 277] width 30 height 11
click at [1206, 268] on input "checkbox" at bounding box center [1206, 268] width 0 height 0
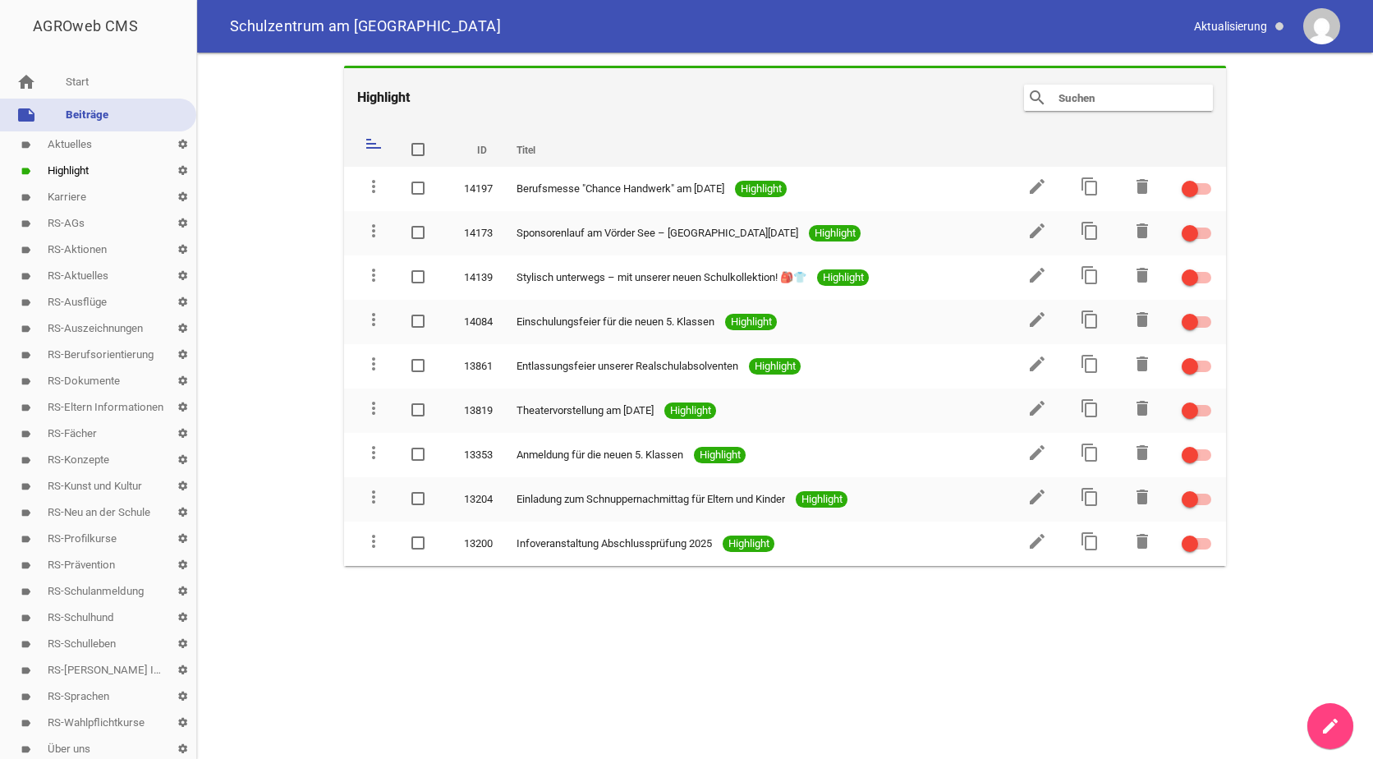
click at [74, 114] on link "note Beiträge" at bounding box center [98, 115] width 196 height 33
